Goal: Check status: Check status

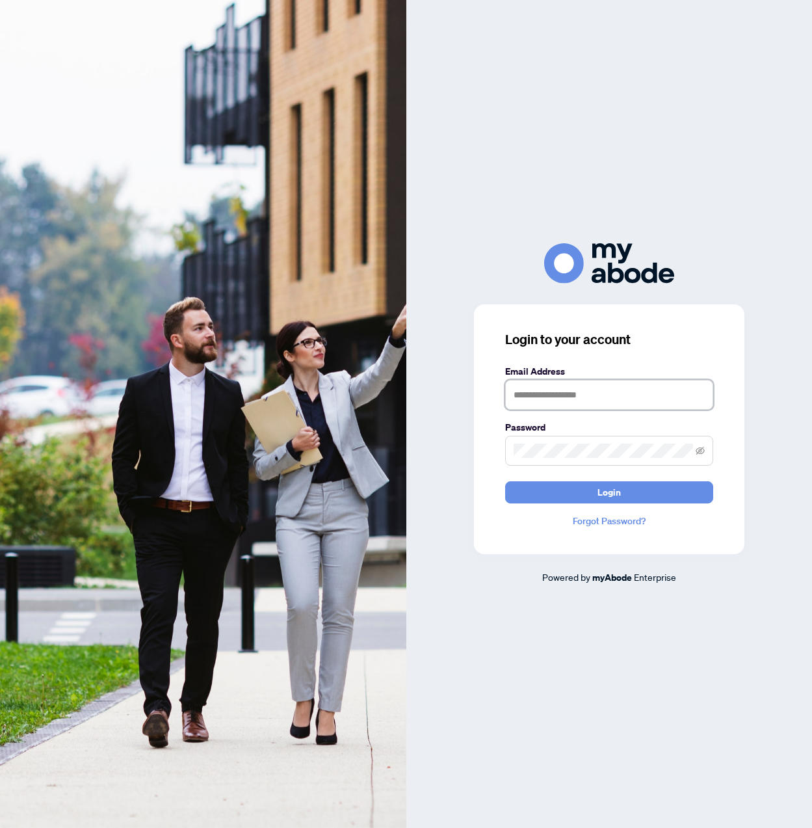
click at [516, 394] on input "text" at bounding box center [609, 395] width 208 height 30
type input "**********"
click at [612, 495] on span "Login" at bounding box center [608, 492] width 23 height 21
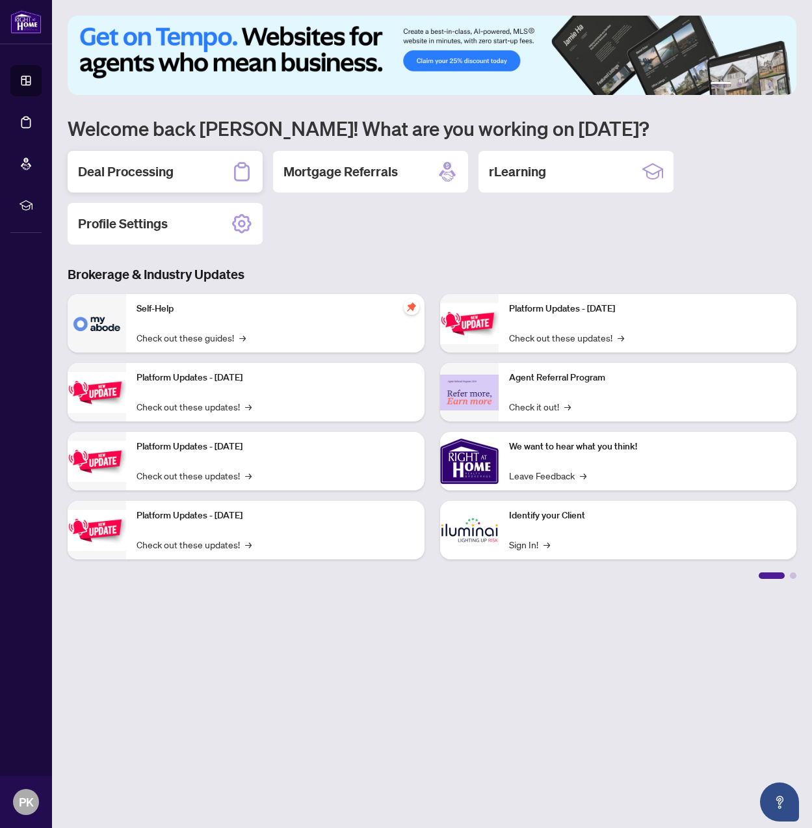
click at [164, 170] on h2 "Deal Processing" at bounding box center [126, 172] width 96 height 18
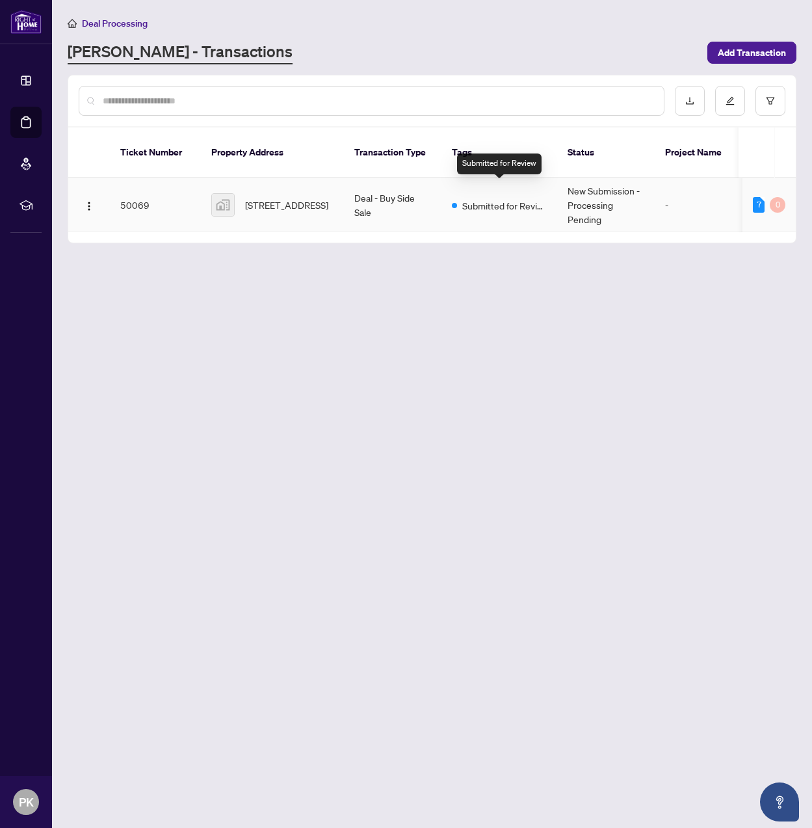
click at [475, 198] on span "Submitted for Review" at bounding box center [504, 205] width 85 height 14
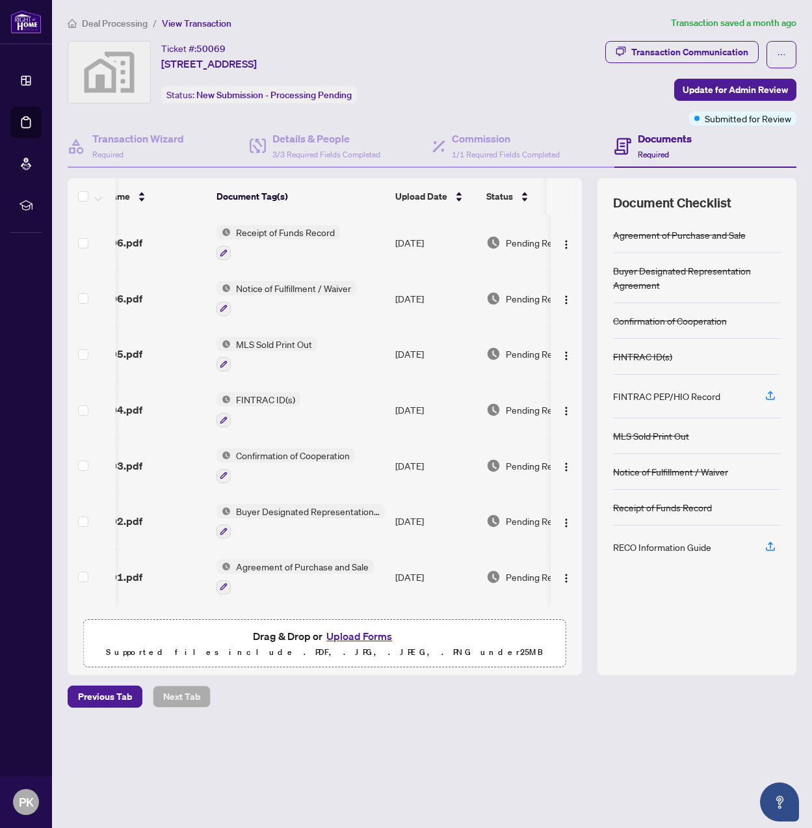
scroll to position [0, 92]
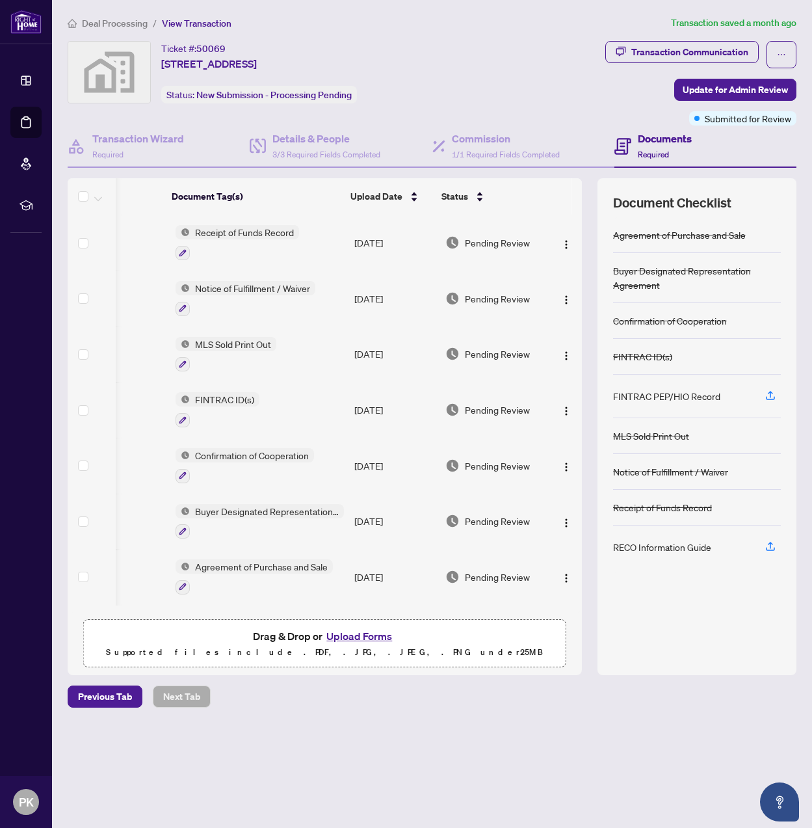
click at [514, 622] on span "Drag & Drop or Upload Forms Supported files include .PDF, .JPG, .JPEG, .PNG und…" at bounding box center [325, 644] width 482 height 48
click at [653, 138] on h4 "Documents" at bounding box center [665, 139] width 54 height 16
click at [653, 155] on span "Required" at bounding box center [653, 155] width 31 height 10
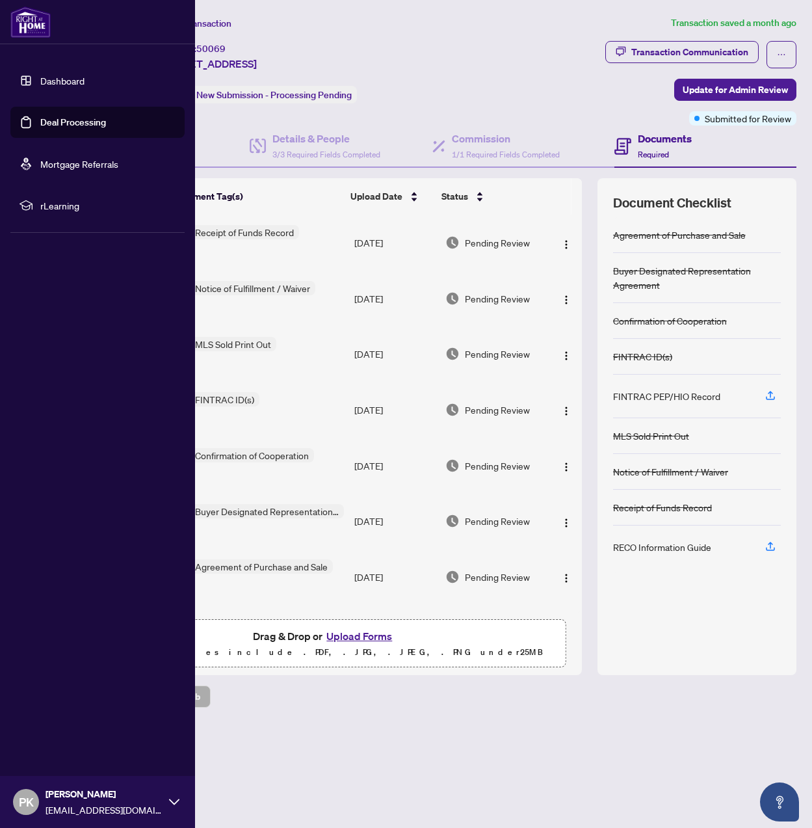
click at [174, 798] on icon at bounding box center [174, 801] width 10 height 10
click at [57, 725] on span "Logout" at bounding box center [52, 724] width 29 height 21
